Goal: Information Seeking & Learning: Learn about a topic

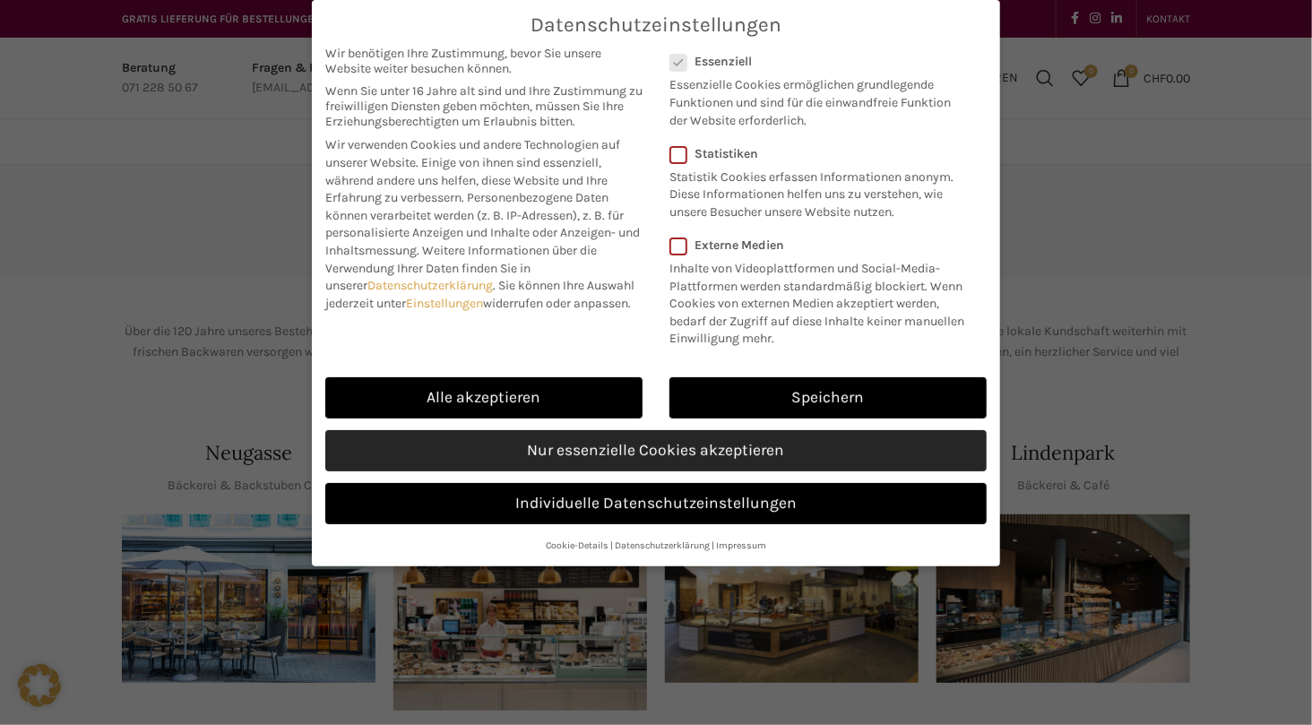
click at [708, 448] on link "Nur essenzielle Cookies akzeptieren" at bounding box center [655, 450] width 661 height 41
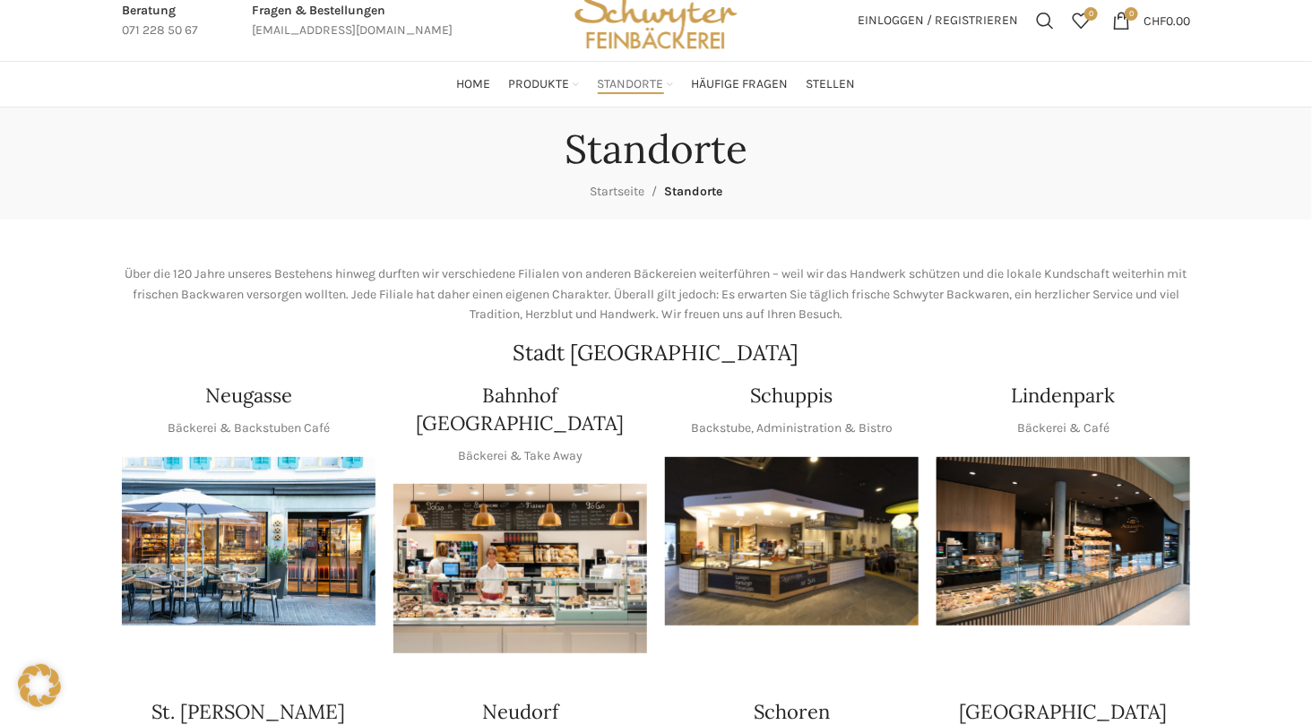
scroll to position [90, 0]
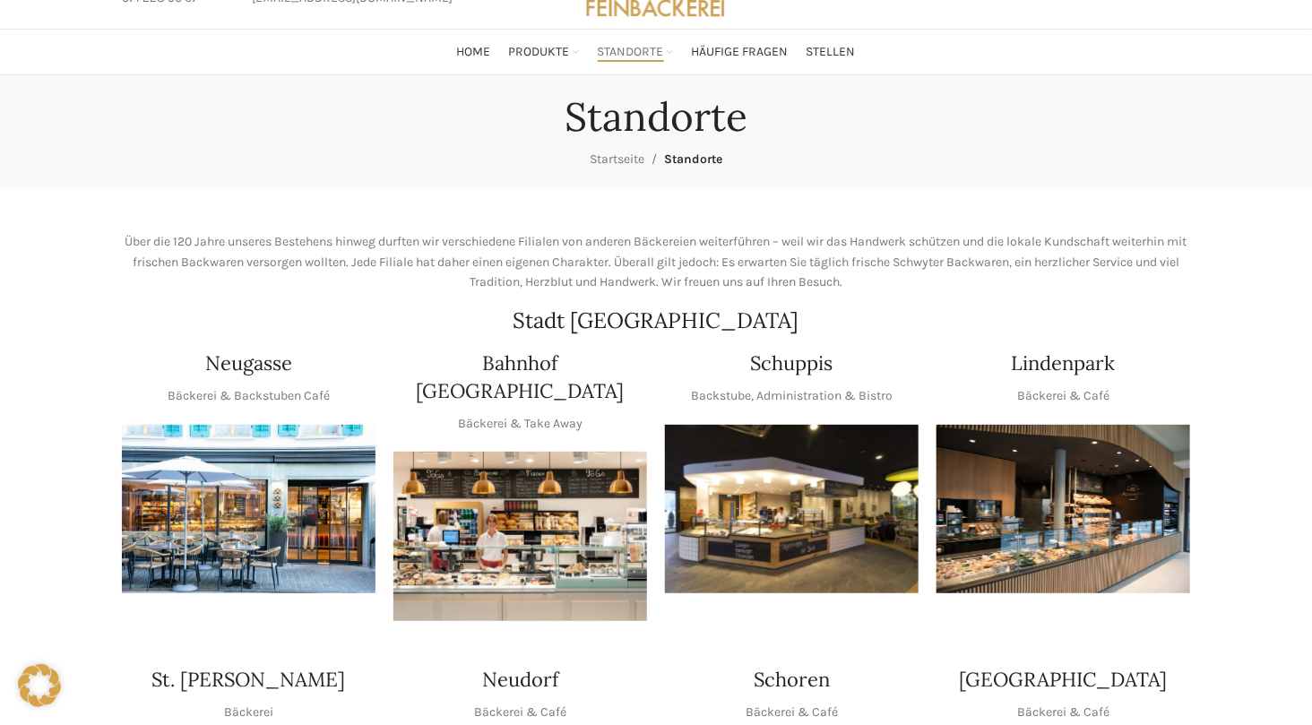
click at [230, 499] on img "1 / 1" at bounding box center [249, 509] width 254 height 169
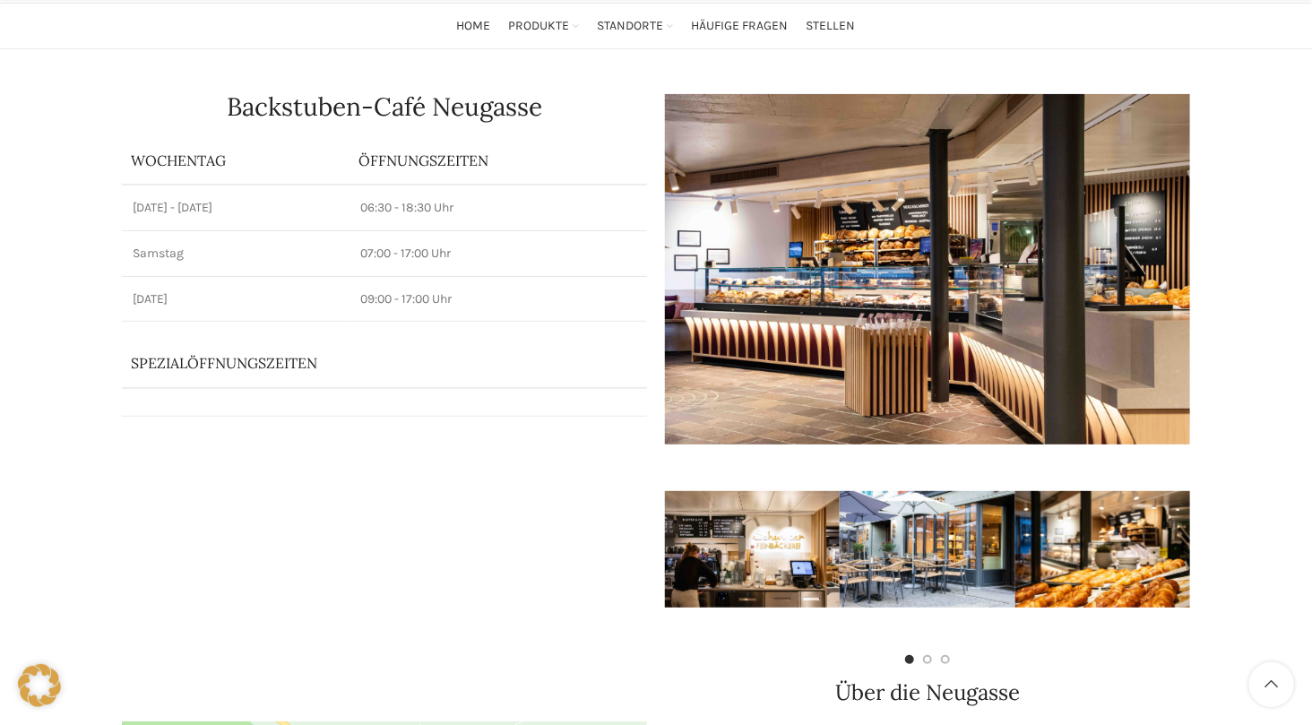
scroll to position [90, 0]
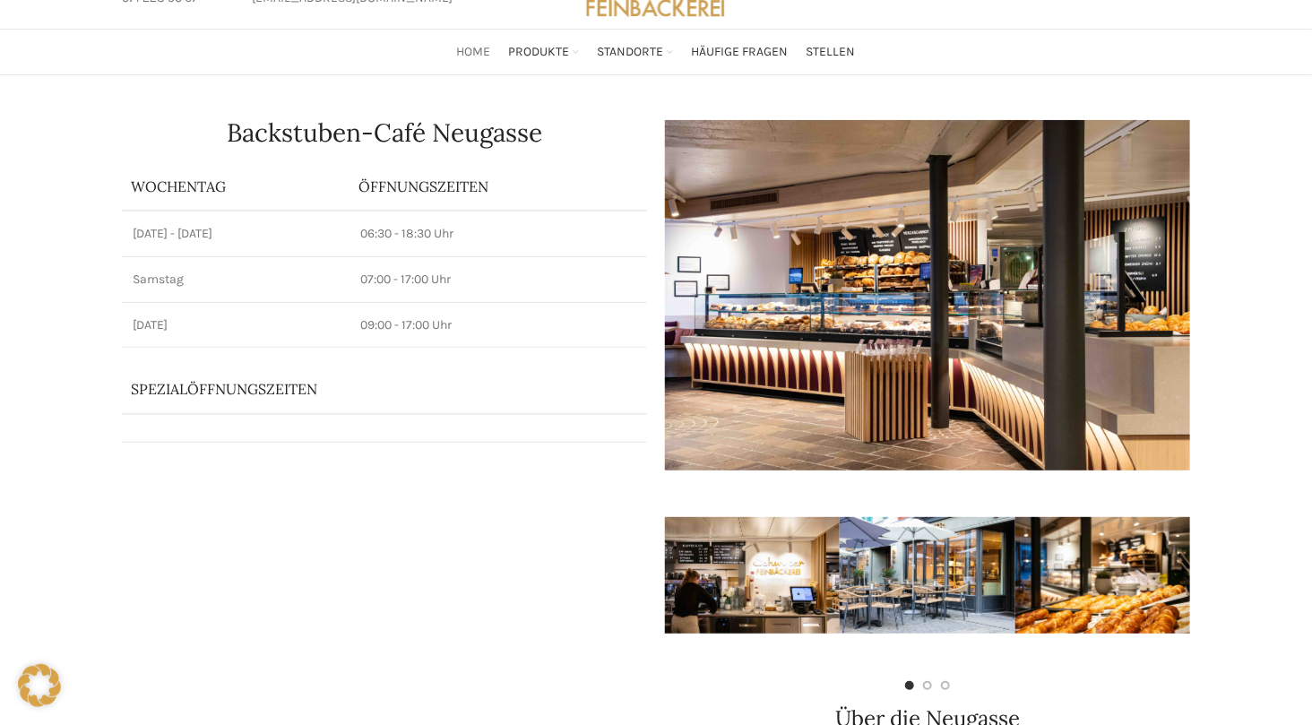
click at [480, 46] on span "Home" at bounding box center [474, 52] width 34 height 17
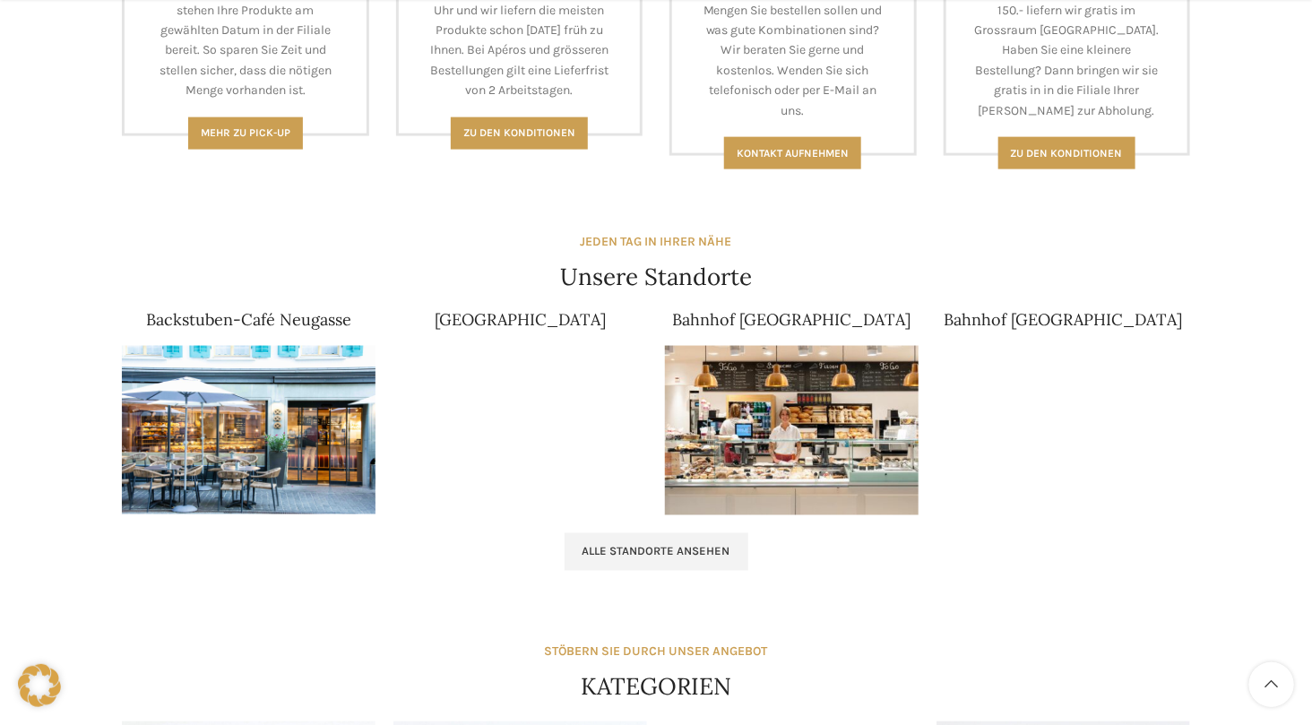
scroll to position [986, 0]
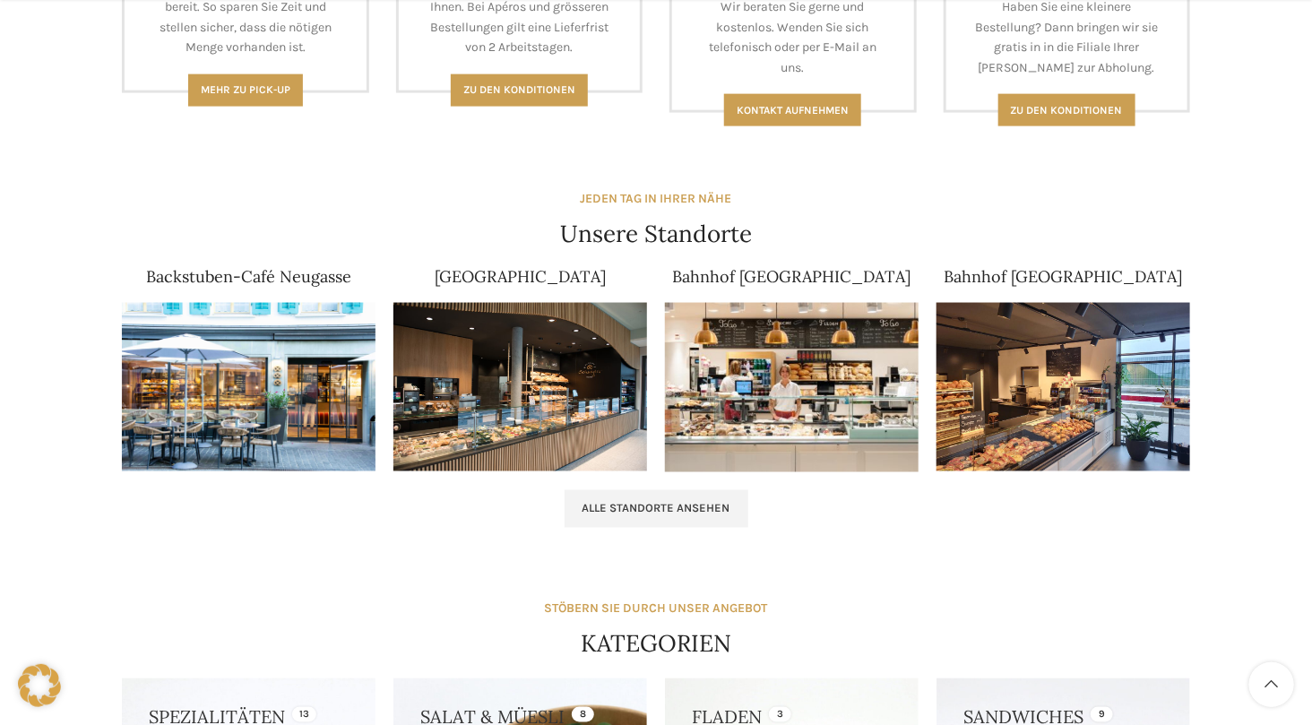
click at [303, 389] on img at bounding box center [249, 387] width 254 height 169
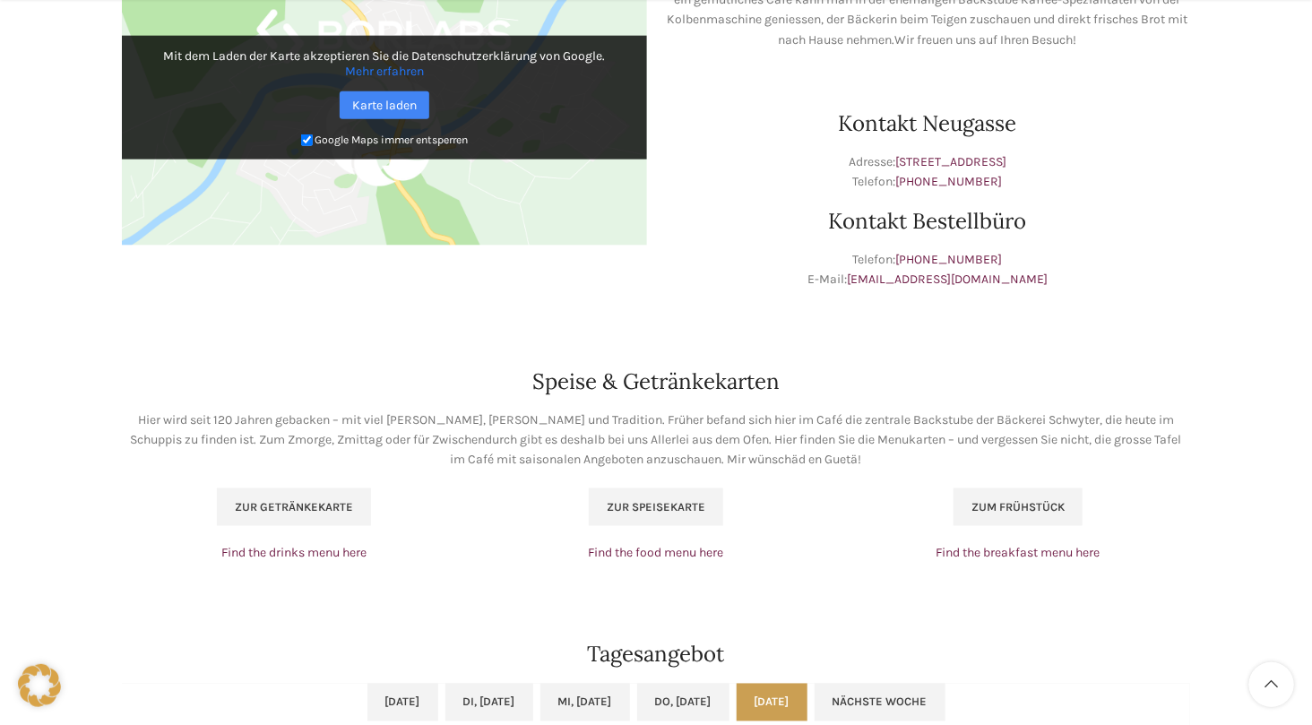
scroll to position [895, 0]
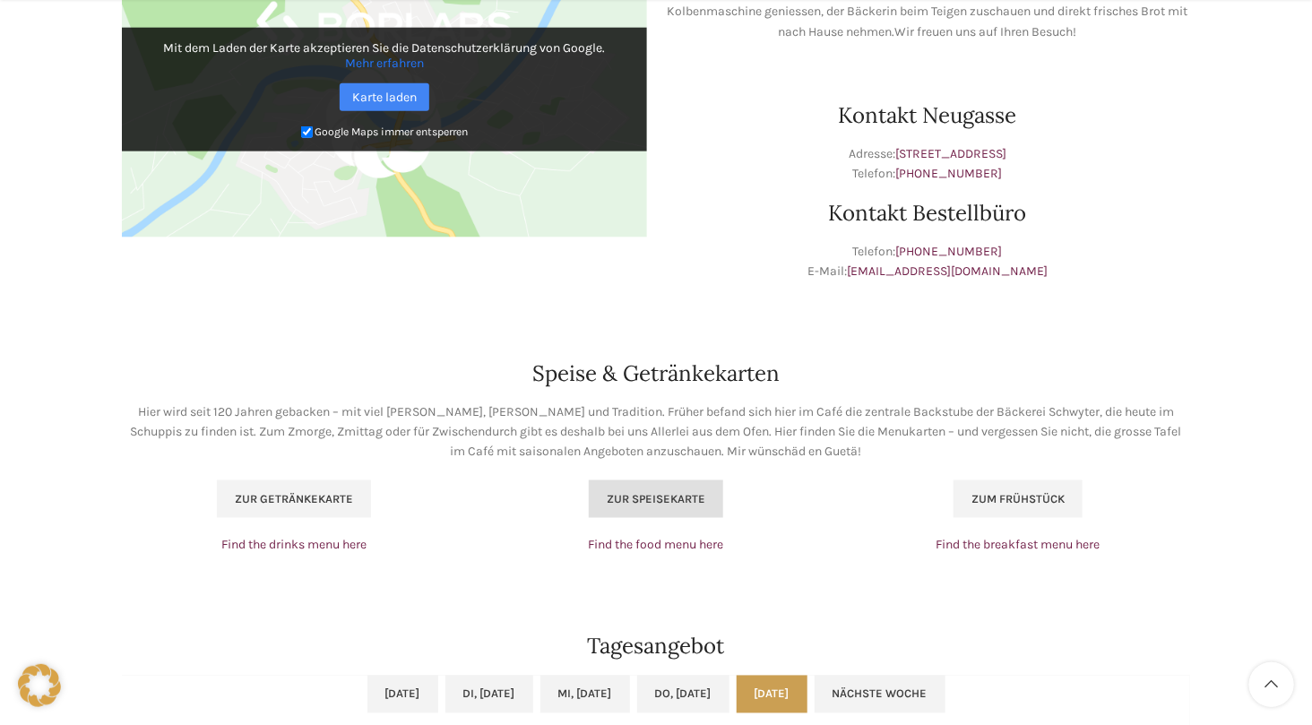
click at [650, 498] on span "Zur Speisekarte" at bounding box center [656, 499] width 99 height 14
click at [1050, 499] on span "Zum Frühstück" at bounding box center [1018, 499] width 93 height 14
click at [388, 92] on link "Karte laden" at bounding box center [385, 97] width 90 height 28
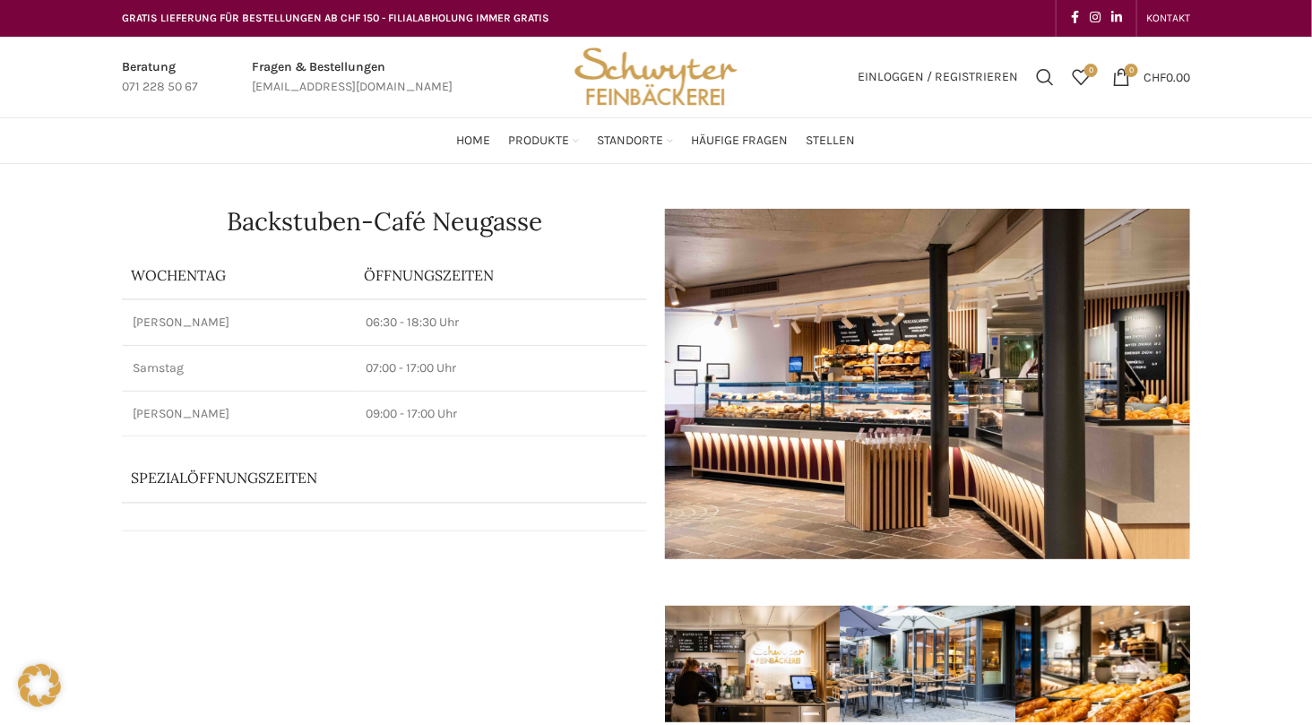
scroll to position [0, 0]
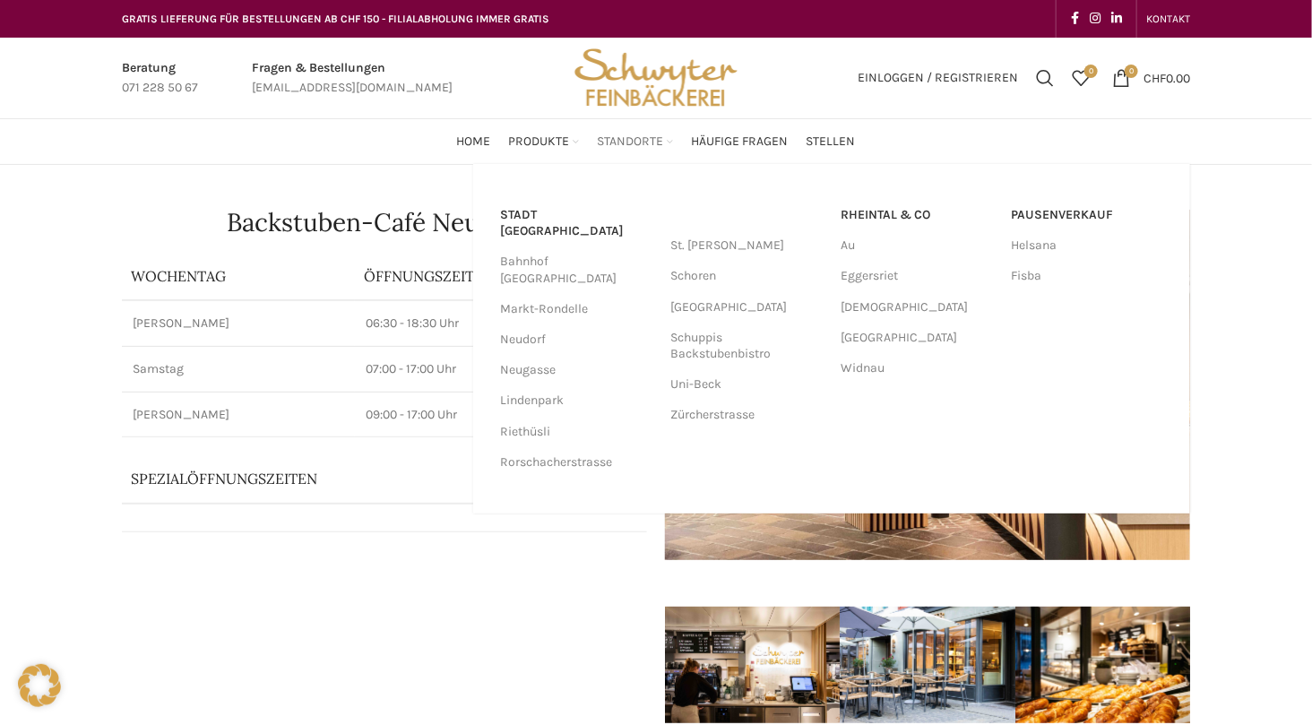
click at [627, 143] on span "Standorte" at bounding box center [631, 142] width 66 height 17
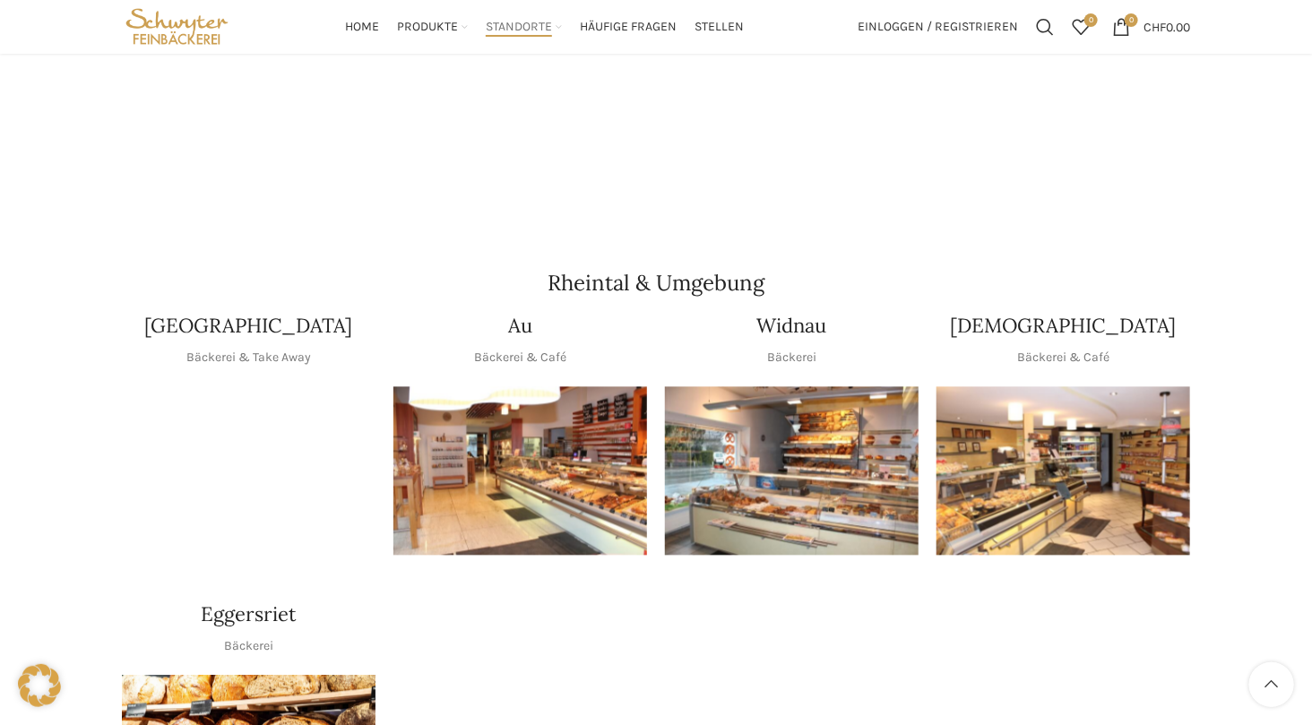
scroll to position [1344, 0]
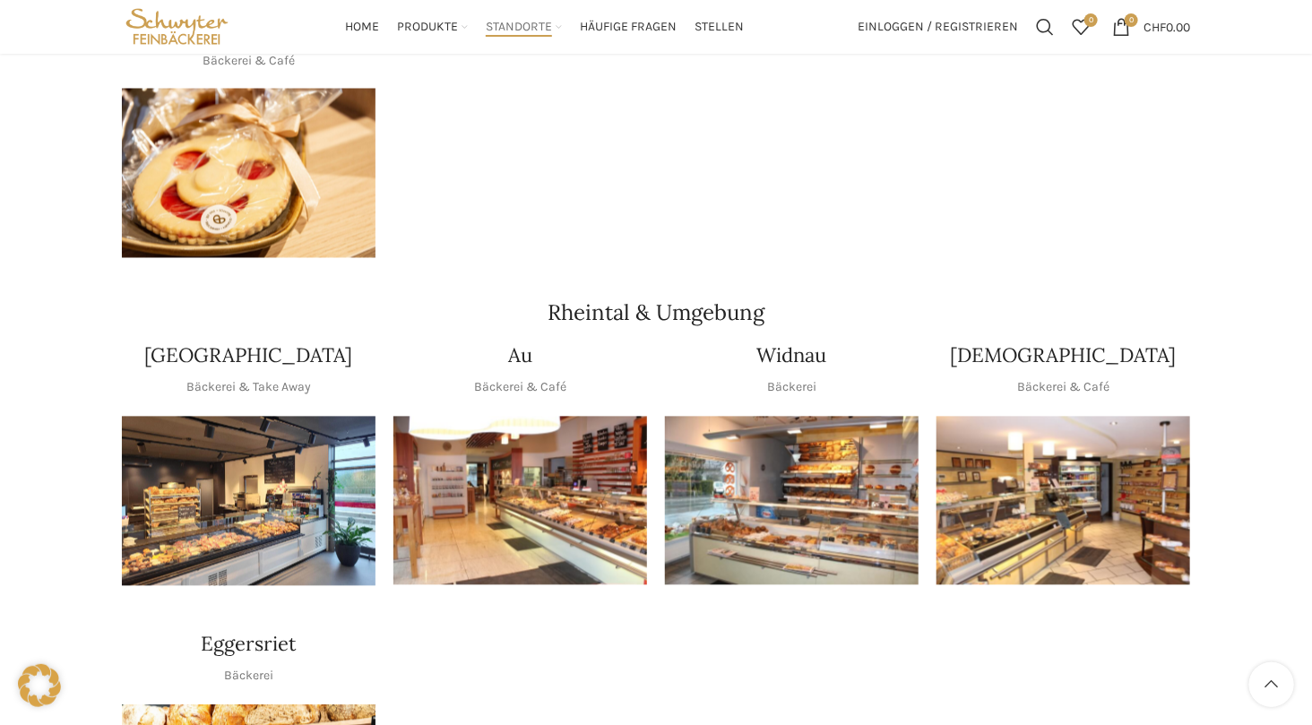
click at [1085, 447] on img "1 / 1" at bounding box center [1064, 501] width 254 height 169
click at [534, 417] on img "1 / 1" at bounding box center [520, 501] width 254 height 169
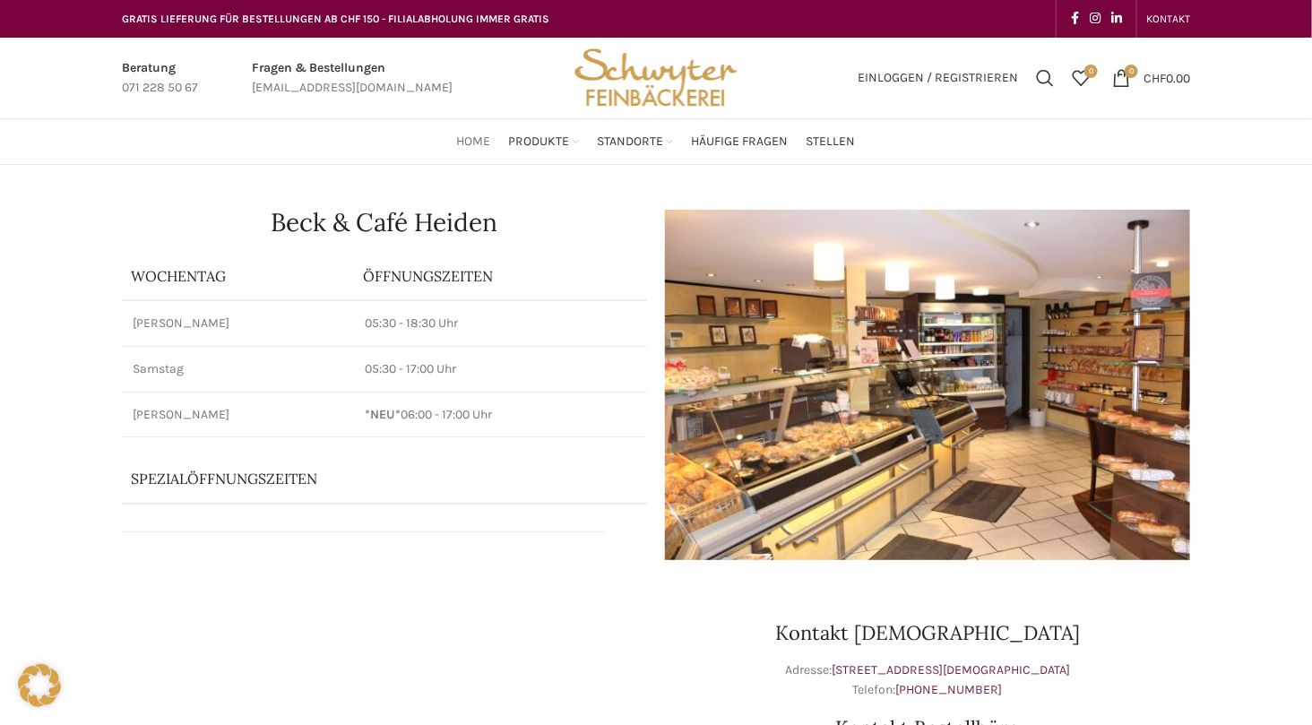
click at [484, 141] on span "Home" at bounding box center [474, 142] width 34 height 17
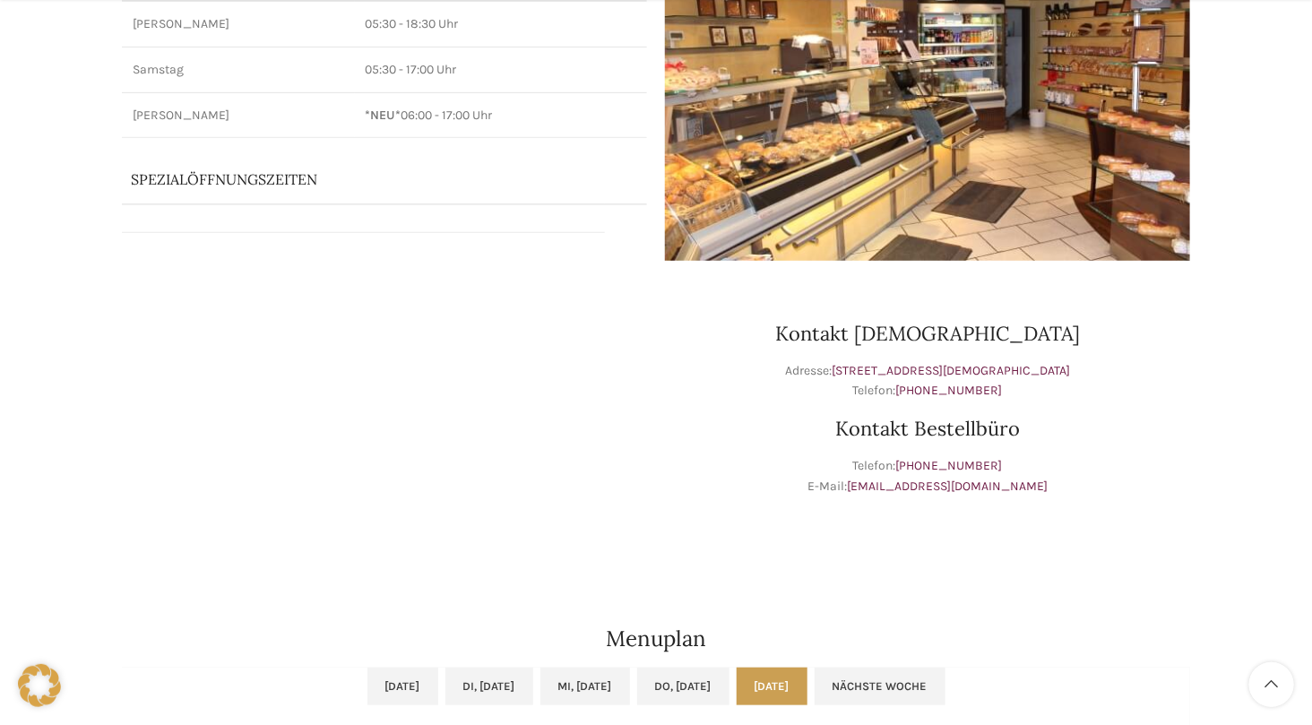
scroll to position [359, 0]
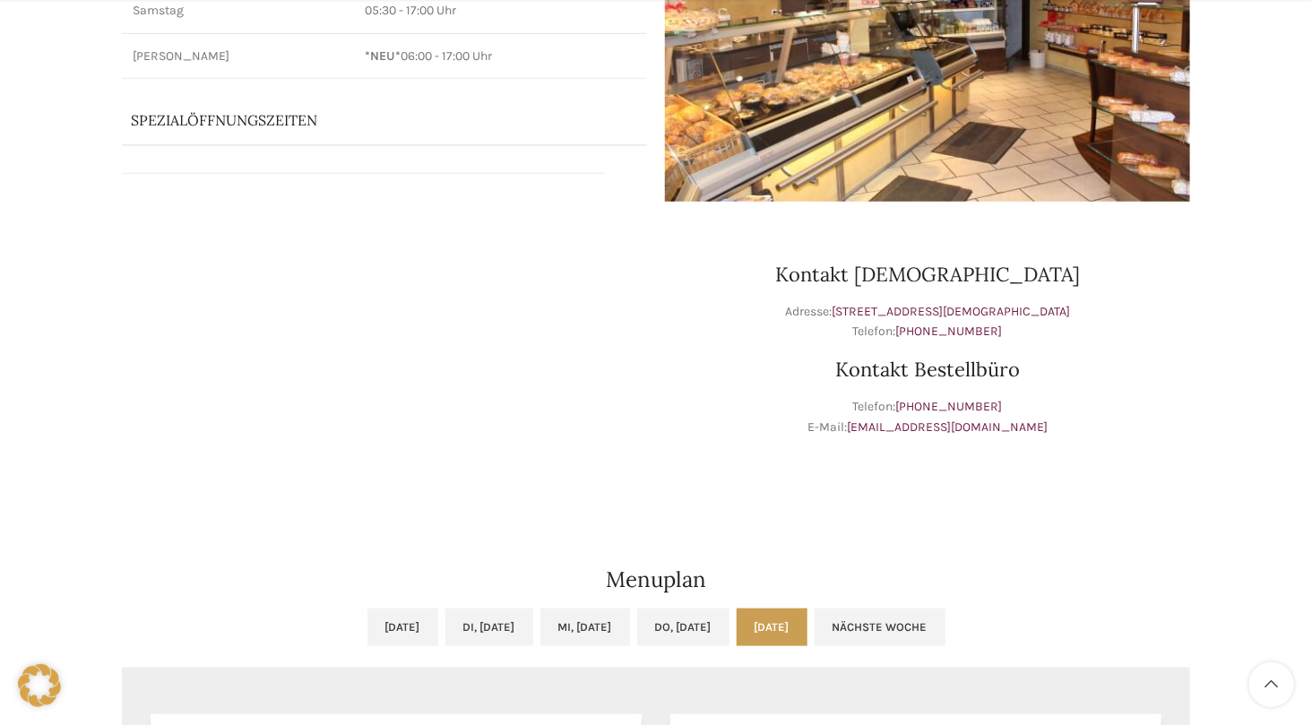
click at [684, 584] on h2 "Menuplan" at bounding box center [656, 580] width 1068 height 22
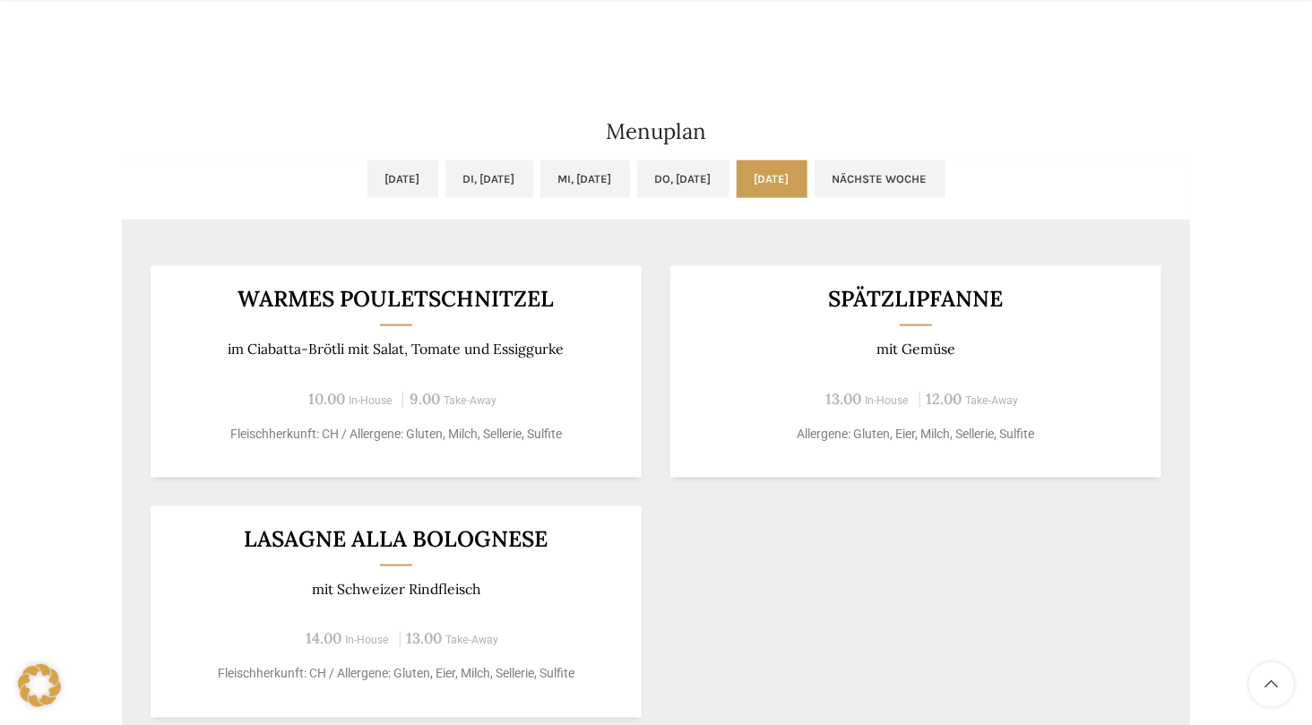
scroll to position [895, 0]
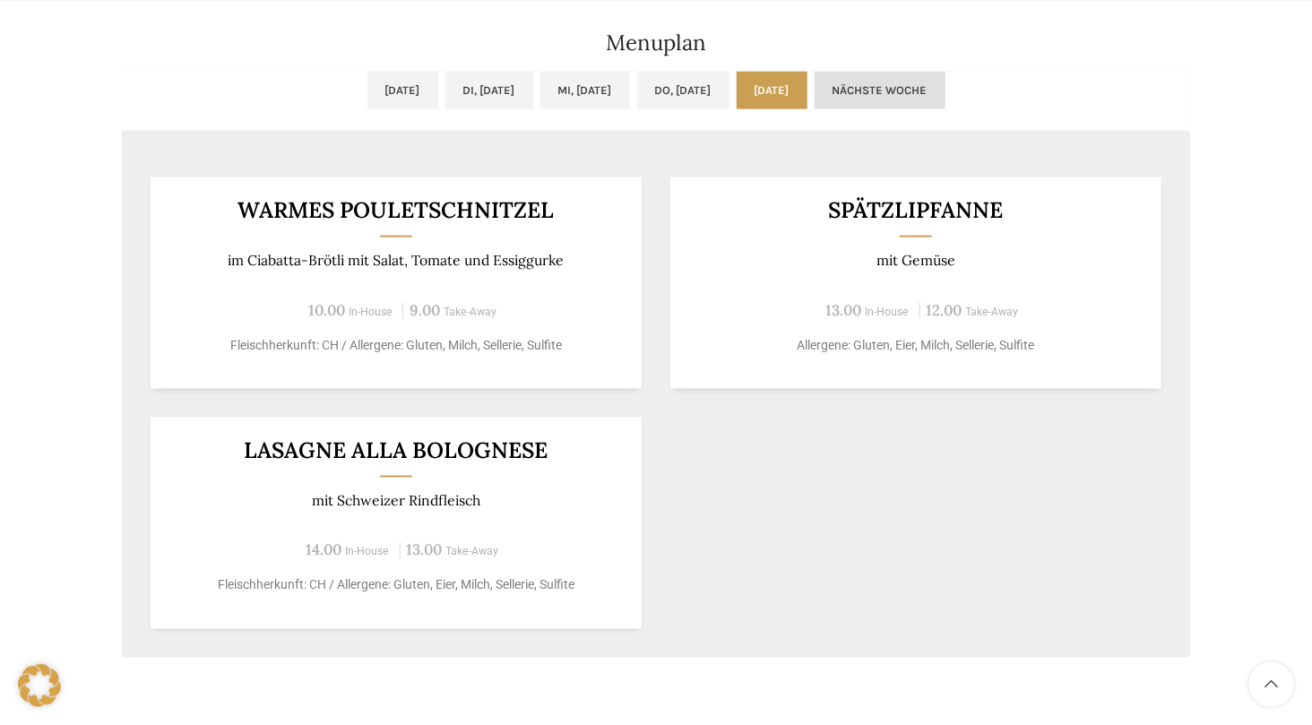
click at [946, 76] on link "Nächste Woche" at bounding box center [880, 91] width 131 height 38
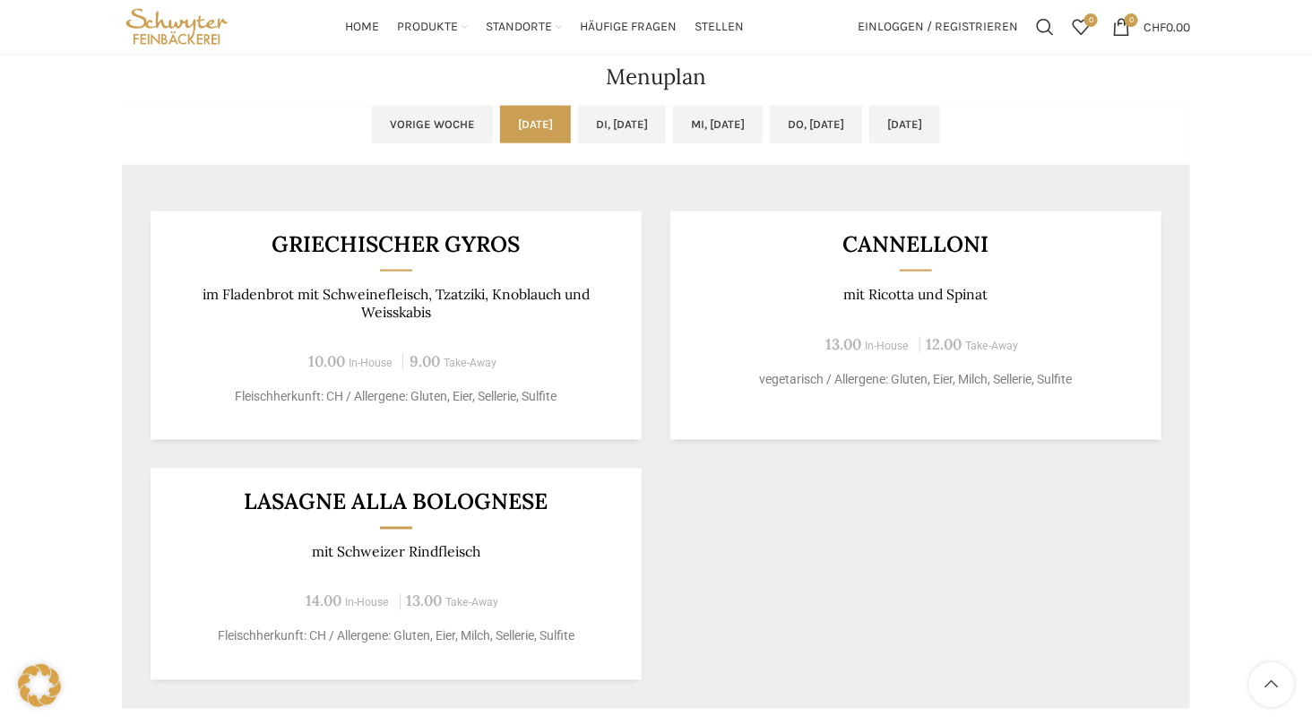
scroll to position [807, 0]
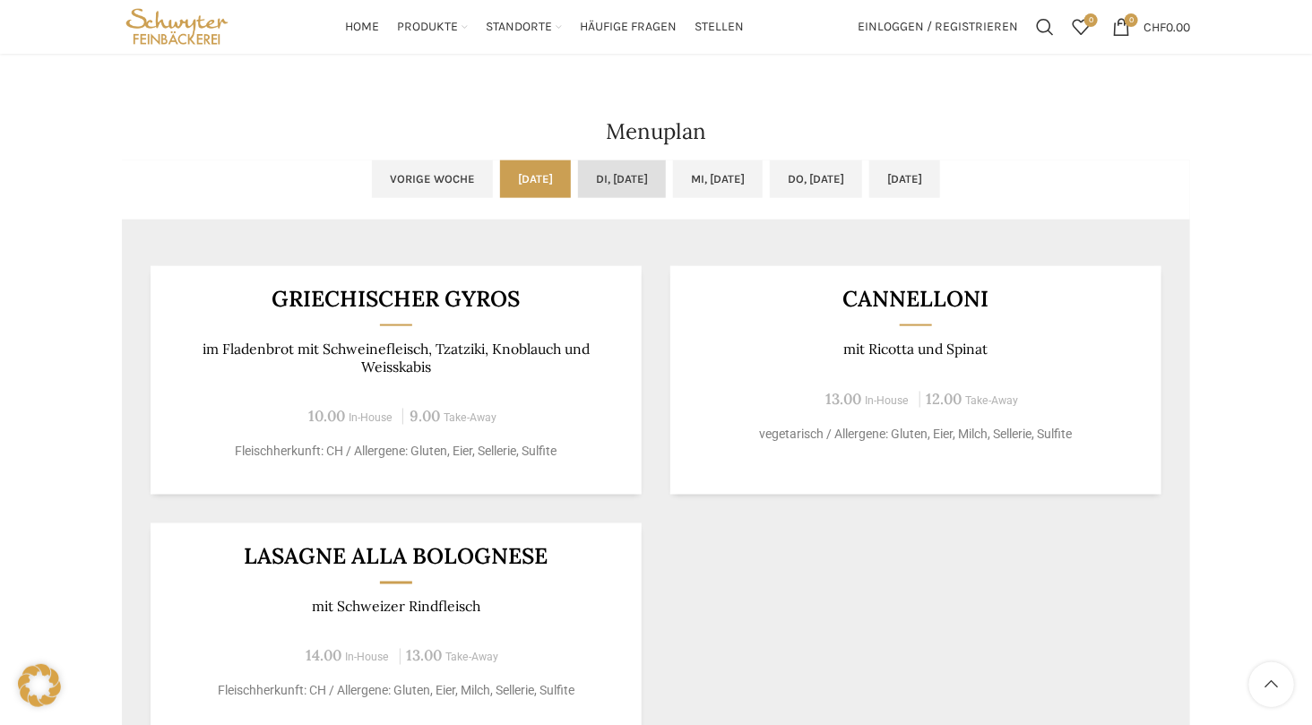
click at [610, 173] on link "Di, 09.09.2025" at bounding box center [622, 179] width 88 height 38
click at [700, 177] on link "Mi, 10.09.2025" at bounding box center [718, 179] width 90 height 38
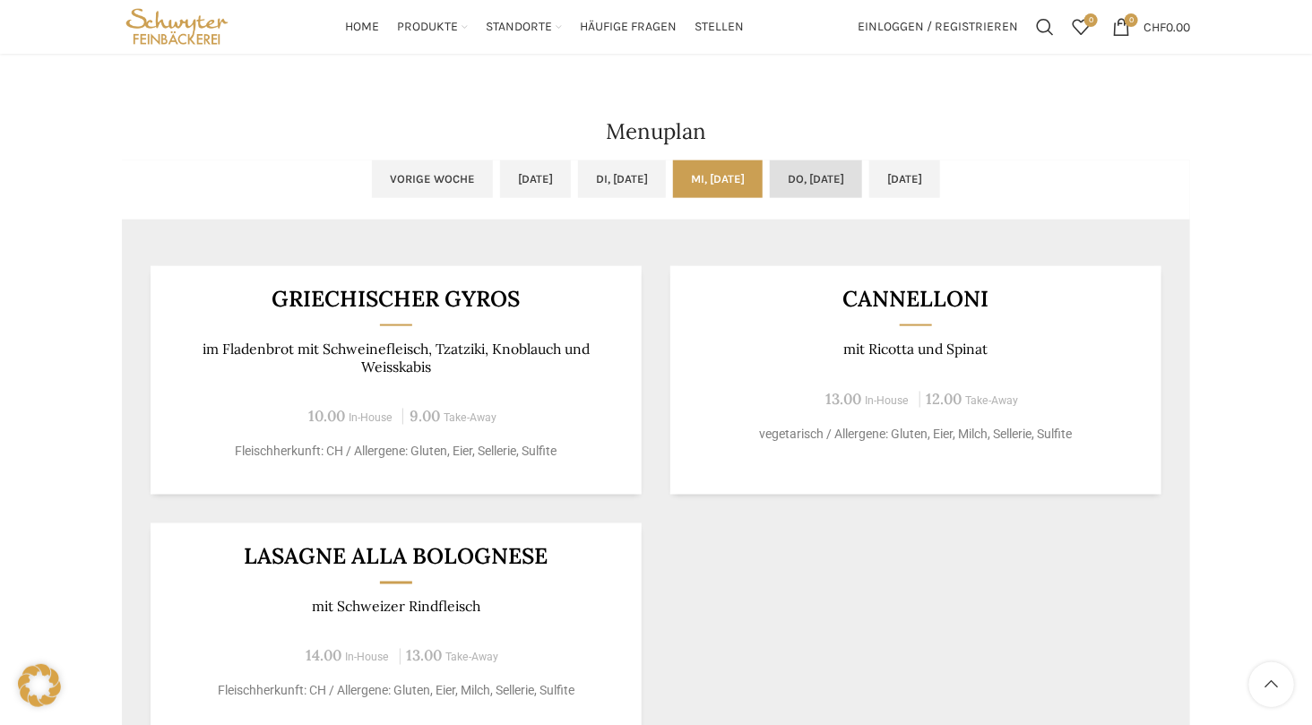
click at [858, 177] on link "Do, 11.09.2025" at bounding box center [816, 179] width 92 height 38
click at [940, 181] on link "Fr, 12.09.2025" at bounding box center [904, 179] width 71 height 38
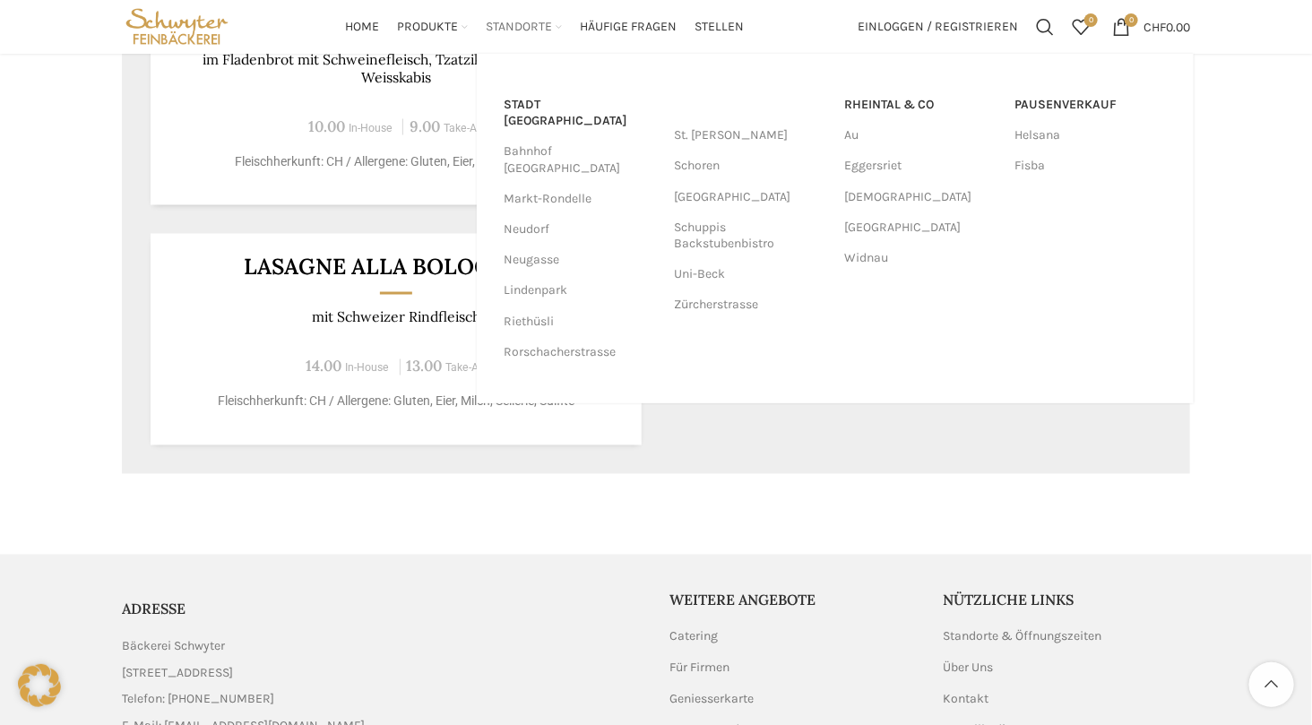
scroll to position [1085, 0]
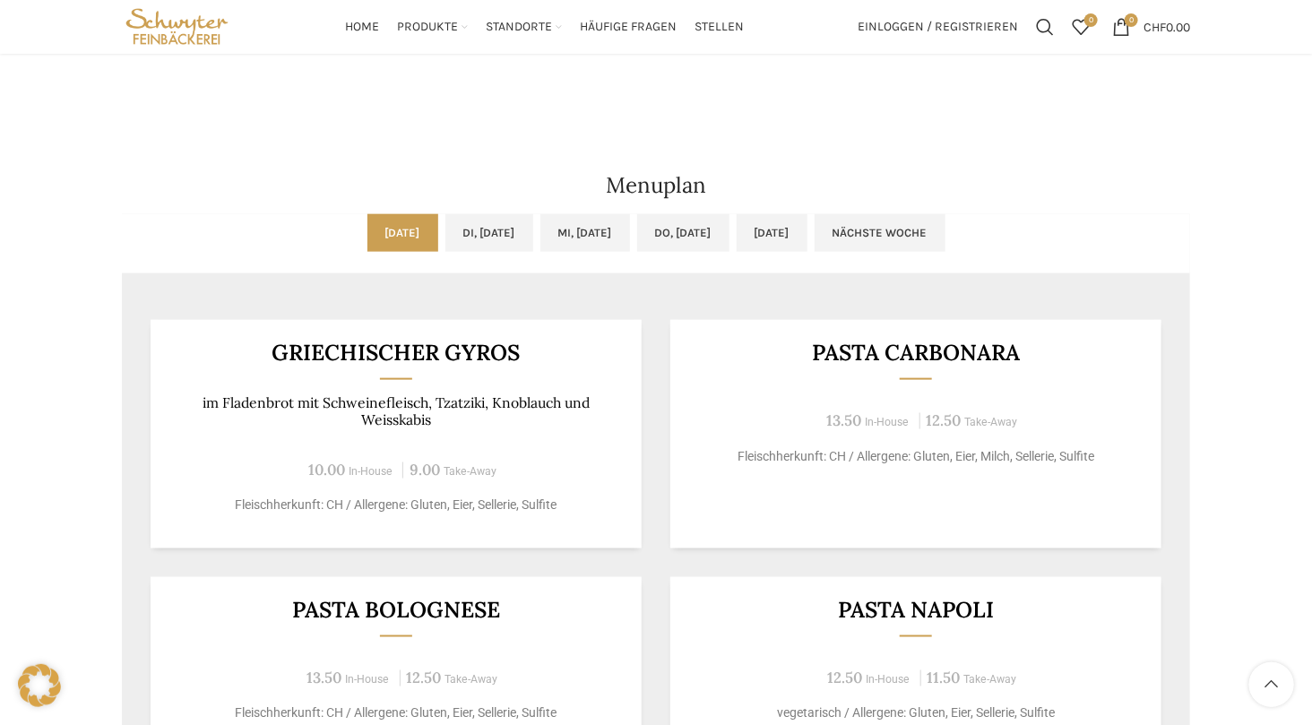
scroll to position [665, 0]
